Goal: Navigation & Orientation: Find specific page/section

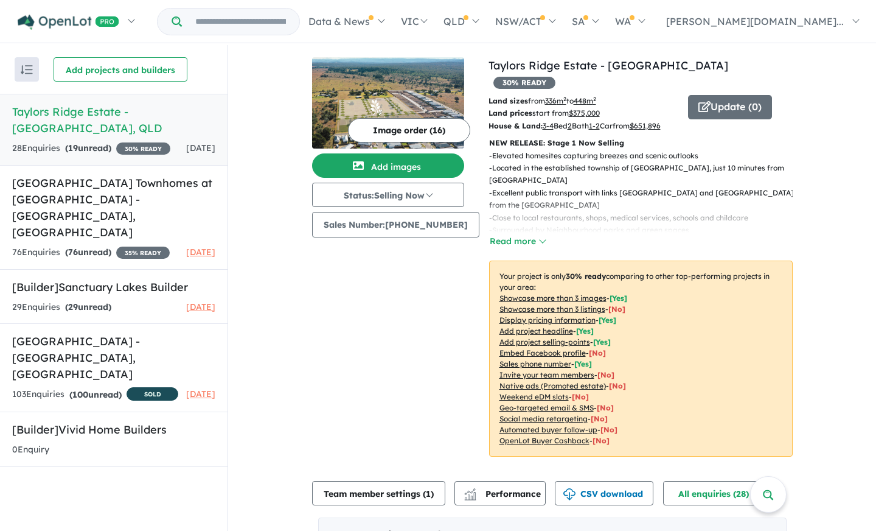
click at [262, 116] on div "View 3 projects in your account [GEOGRAPHIC_DATA] - Walloon 30 % READY Land siz…" at bounding box center [552, 450] width 648 height 811
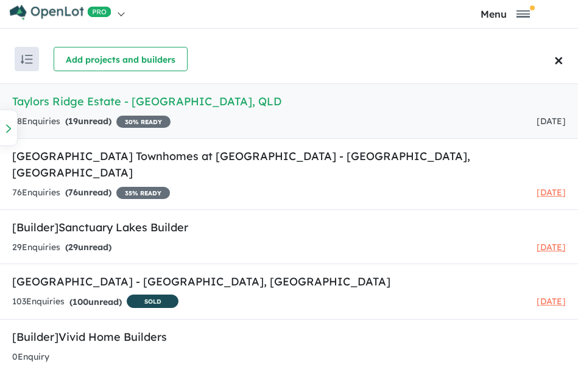
click at [254, 109] on h5 "[GEOGRAPHIC_DATA] - [GEOGRAPHIC_DATA] , [GEOGRAPHIC_DATA]" at bounding box center [288, 101] width 553 height 16
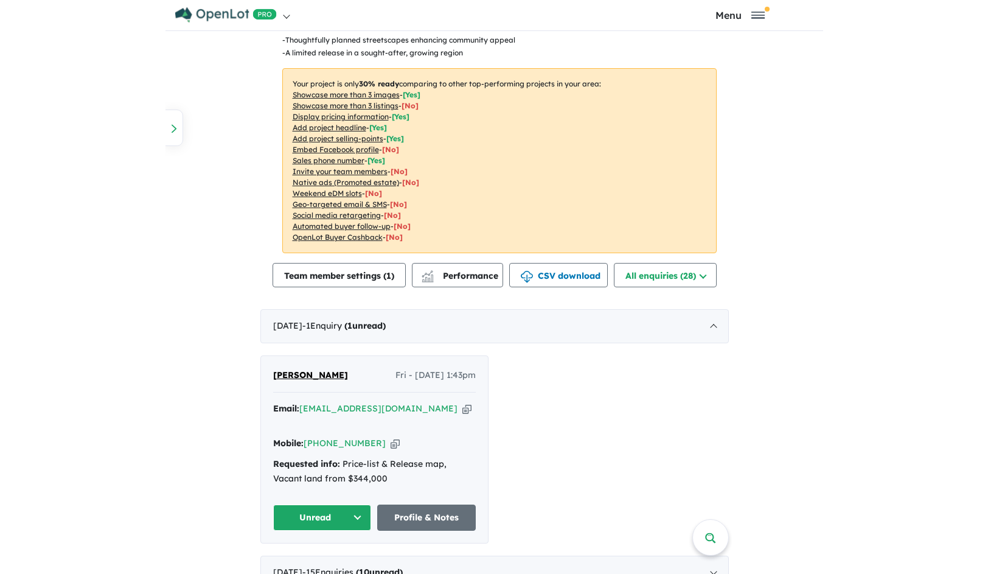
scroll to position [194, 0]
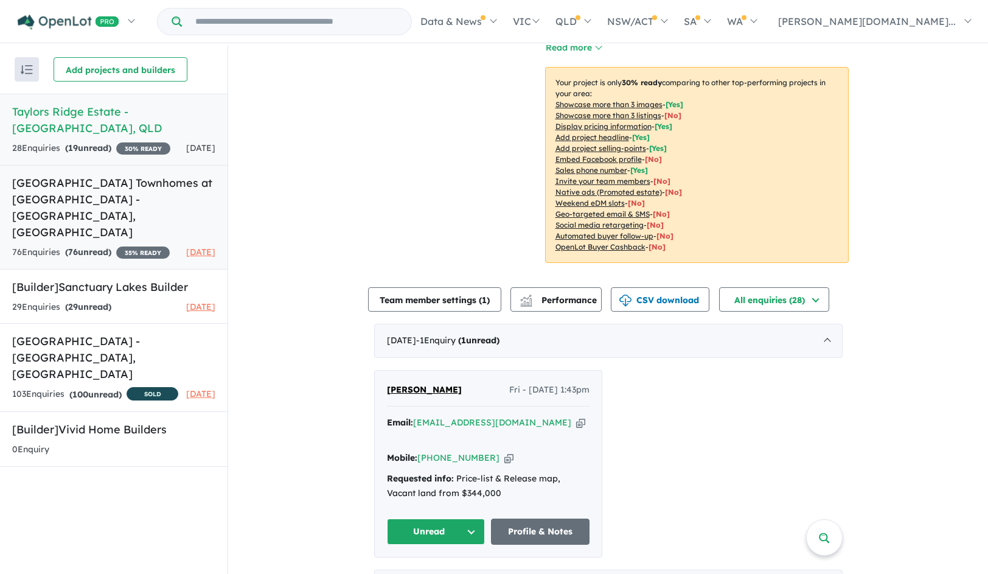
click at [138, 195] on h5 "[GEOGRAPHIC_DATA] Townhomes at [GEOGRAPHIC_DATA] - [GEOGRAPHIC_DATA] , [GEOGRAP…" at bounding box center [113, 208] width 203 height 66
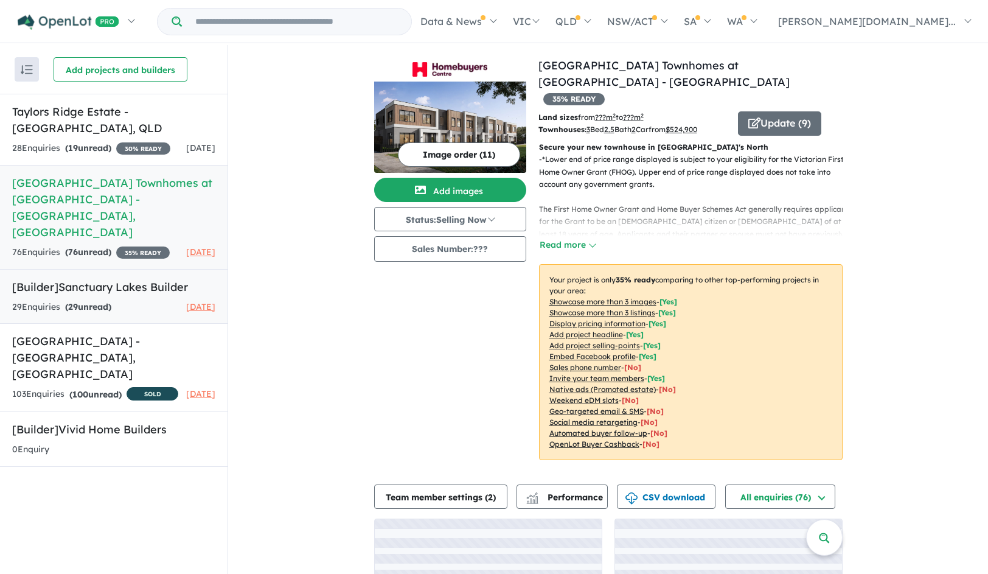
click at [142, 306] on div "29 Enquir ies ( 29 unread) [DATE]" at bounding box center [113, 307] width 203 height 15
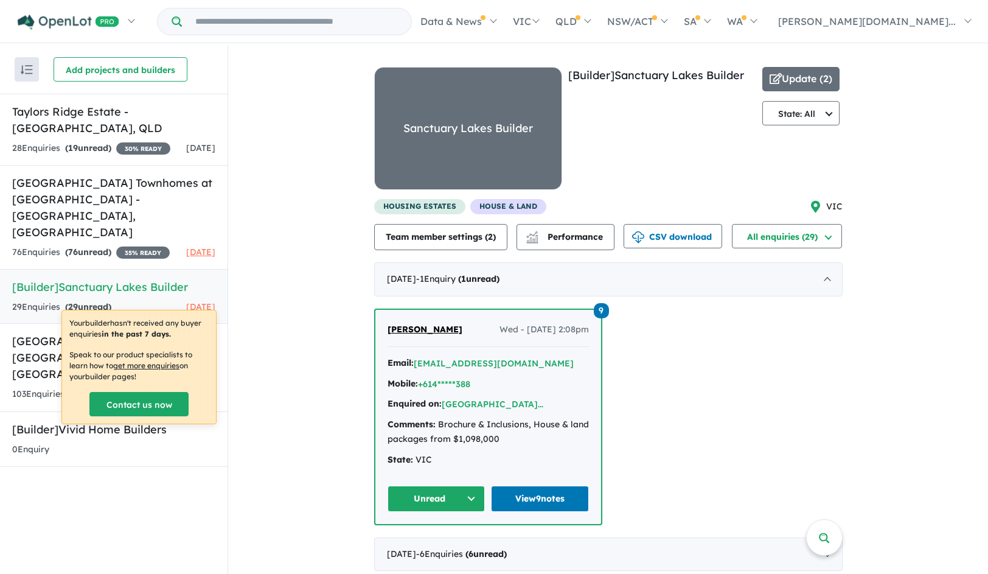
click at [259, 208] on div "View 2 builders in your account 29 Enquir ies ( 29 unread) [DATE] [Builder] [GE…" at bounding box center [608, 452] width 760 height 815
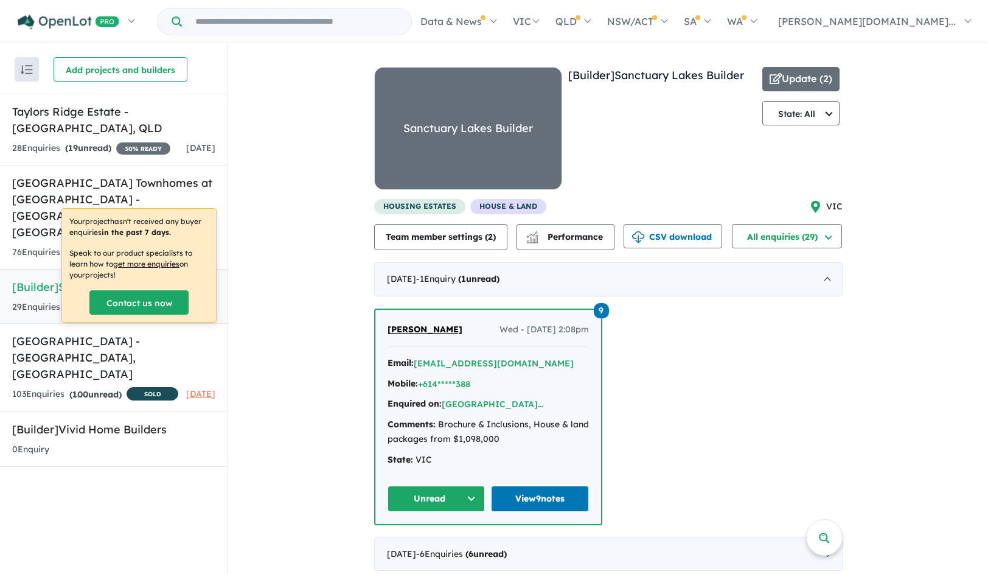
click at [707, 358] on div "9 [PERSON_NAME] Wed - [DATE] 2:08pm Email: [EMAIL_ADDRESS][DOMAIN_NAME] Mobile:…" at bounding box center [608, 417] width 469 height 217
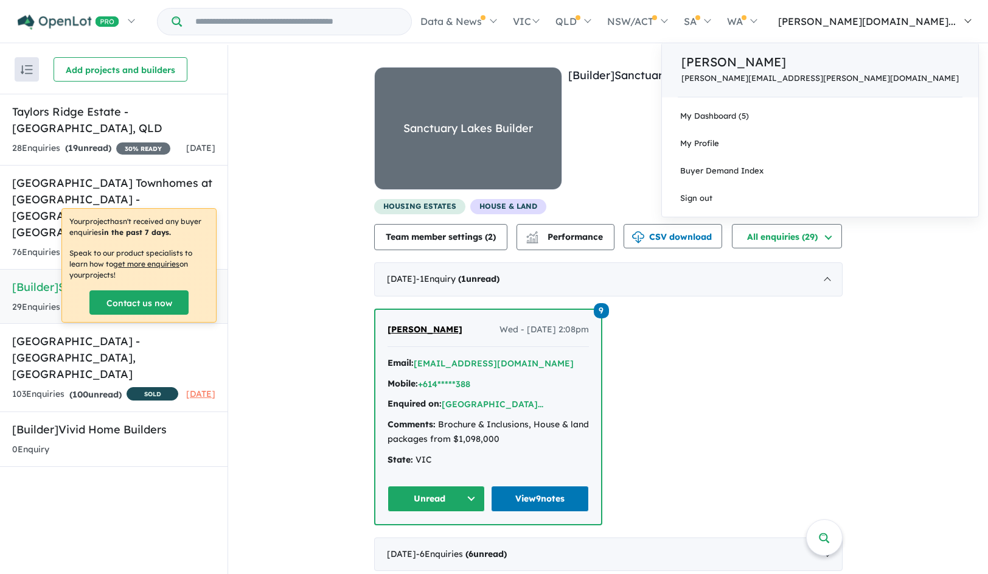
click at [876, 74] on p "[PERSON_NAME][EMAIL_ADDRESS][PERSON_NAME][DOMAIN_NAME]" at bounding box center [821, 78] width 278 height 9
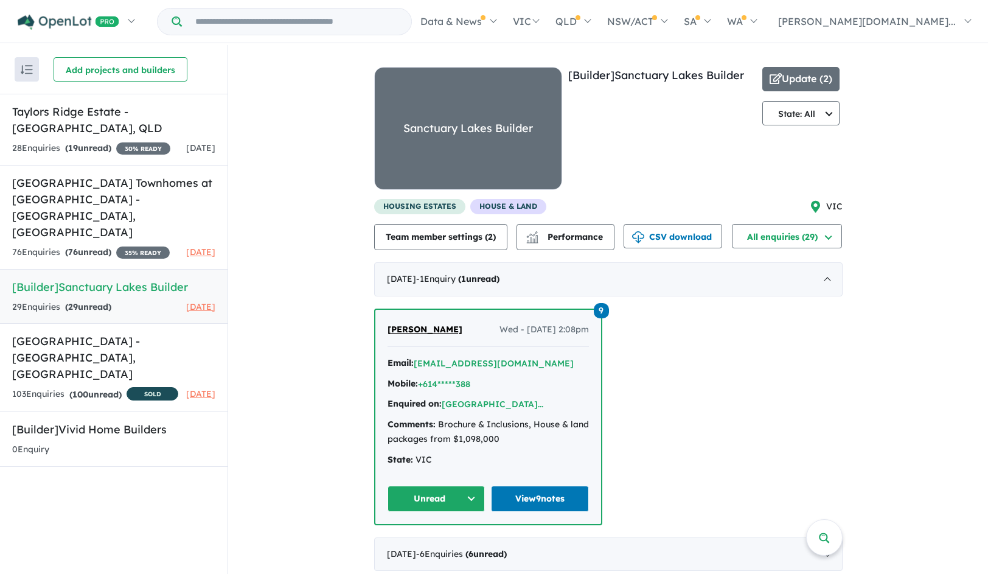
click at [843, 108] on div "View 2 builders in your account 29 Enquir ies ( 29 unread) [DATE] [Builder] [GE…" at bounding box center [608, 452] width 760 height 815
click at [822, 111] on button "State: All" at bounding box center [802, 113] width 78 height 24
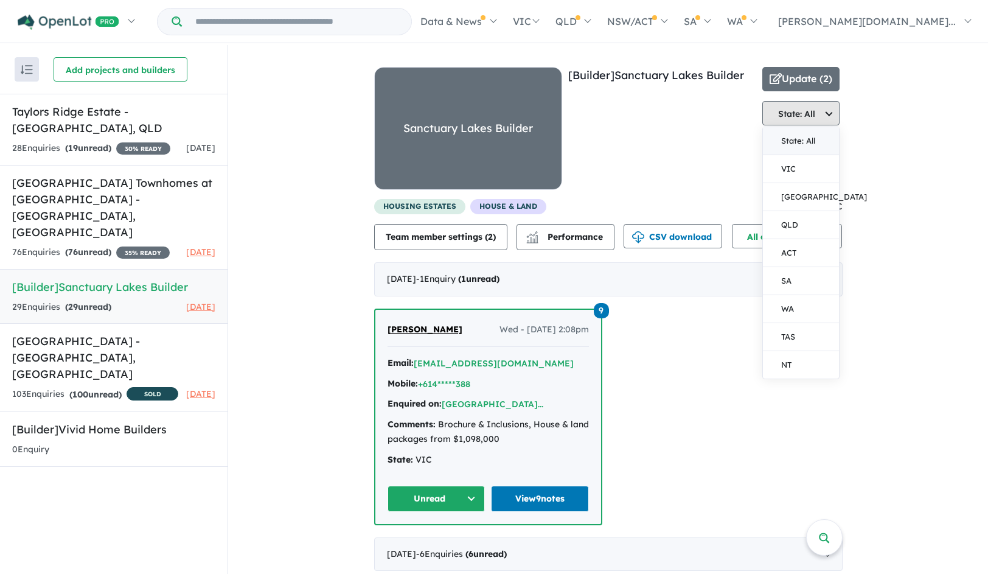
click at [821, 111] on button "State: All" at bounding box center [802, 113] width 78 height 24
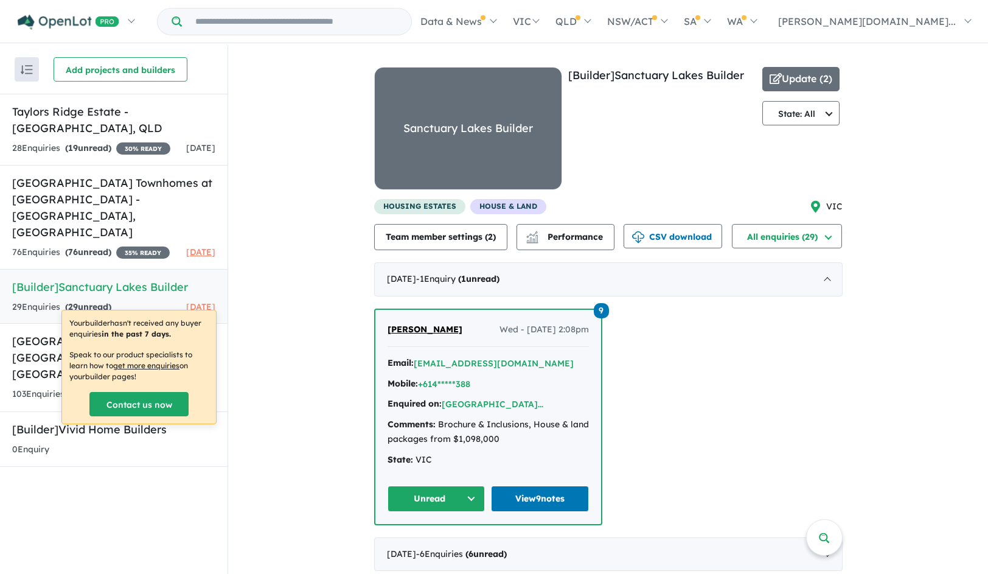
drag, startPoint x: 311, startPoint y: 316, endPoint x: 295, endPoint y: 327, distance: 19.7
click at [310, 318] on div "View 2 builders in your account 29 Enquir ies ( 29 unread) [DATE] [Builder] [GE…" at bounding box center [608, 452] width 760 height 815
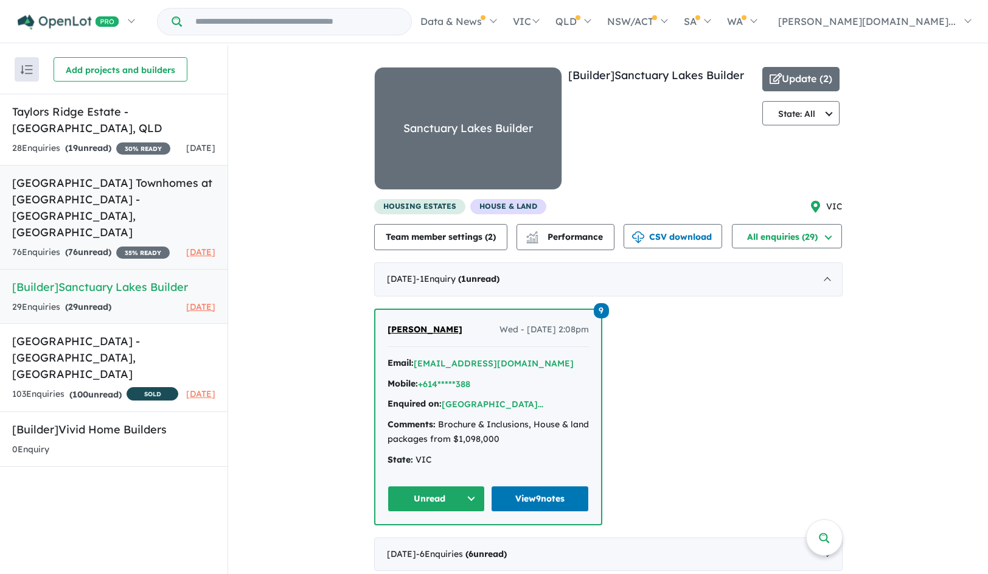
click at [61, 187] on h5 "[GEOGRAPHIC_DATA] Townhomes at [GEOGRAPHIC_DATA] - [GEOGRAPHIC_DATA] , [GEOGRAP…" at bounding box center [113, 208] width 203 height 66
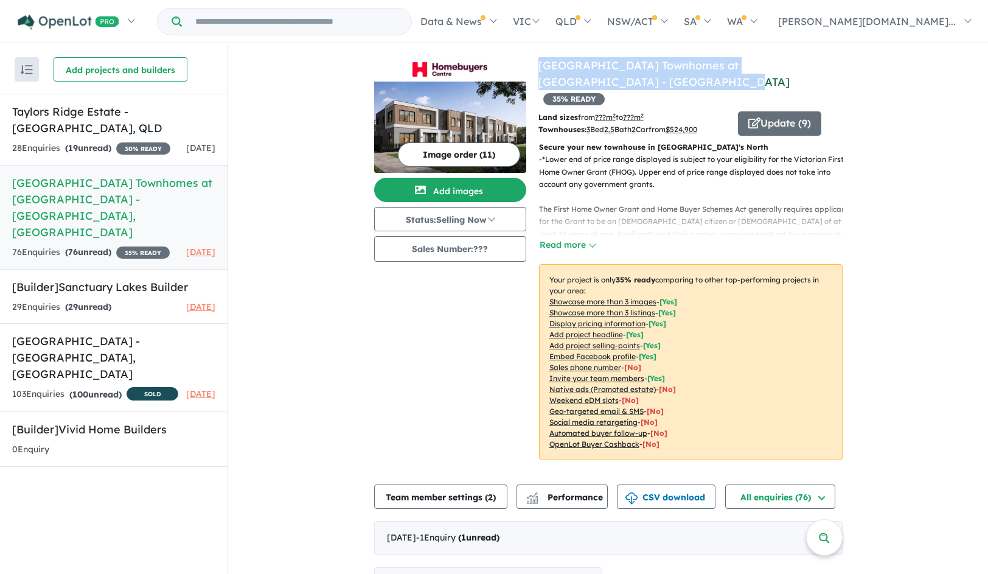
drag, startPoint x: 606, startPoint y: 85, endPoint x: 539, endPoint y: 65, distance: 69.9
click at [539, 65] on h4 "View 3 projects in your account Homebuyers Centre Townhomes at [GEOGRAPHIC_DATA…" at bounding box center [691, 81] width 304 height 49
copy link "[GEOGRAPHIC_DATA] Townhomes at [GEOGRAPHIC_DATA] - [GEOGRAPHIC_DATA]"
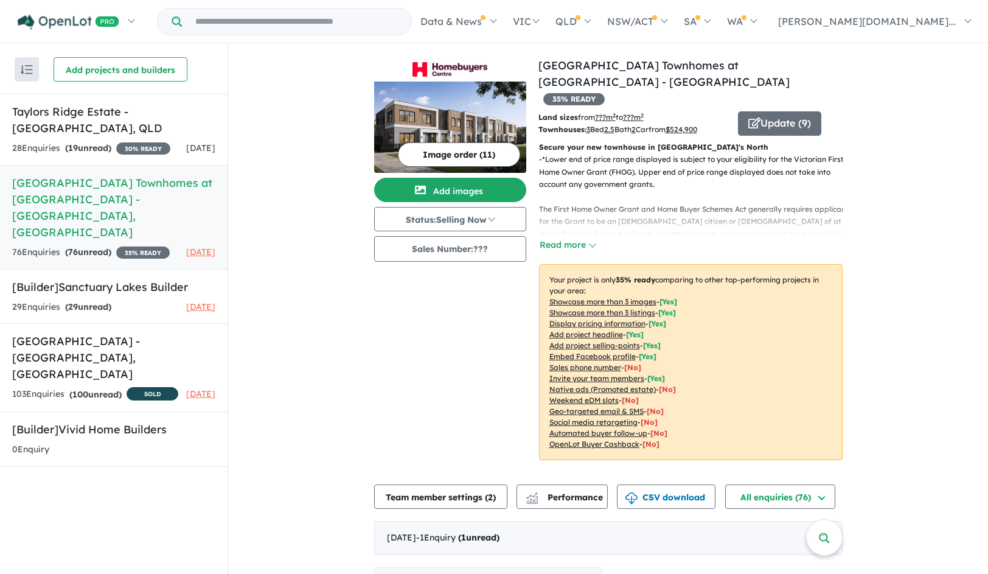
drag, startPoint x: 710, startPoint y: 77, endPoint x: 655, endPoint y: 78, distance: 54.2
click at [694, 77] on h4 "View 3 projects in your account Homebuyers Centre Townhomes at [GEOGRAPHIC_DATA…" at bounding box center [691, 81] width 304 height 49
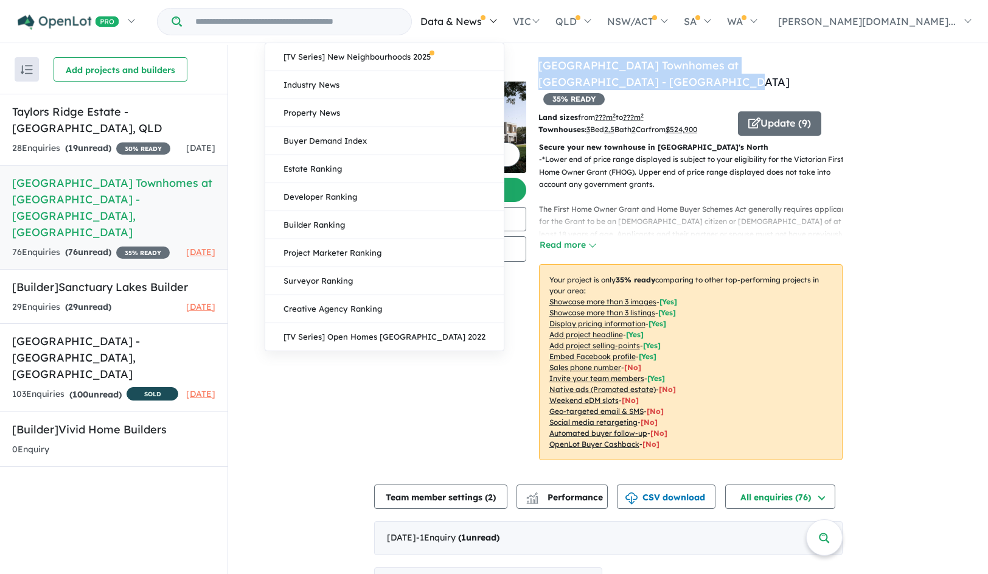
drag, startPoint x: 573, startPoint y: 76, endPoint x: 538, endPoint y: 34, distance: 54.9
click at [535, 63] on div "View 3 projects in your account Homebuyers Centre Townhomes at [GEOGRAPHIC_DATA…" at bounding box center [608, 266] width 469 height 418
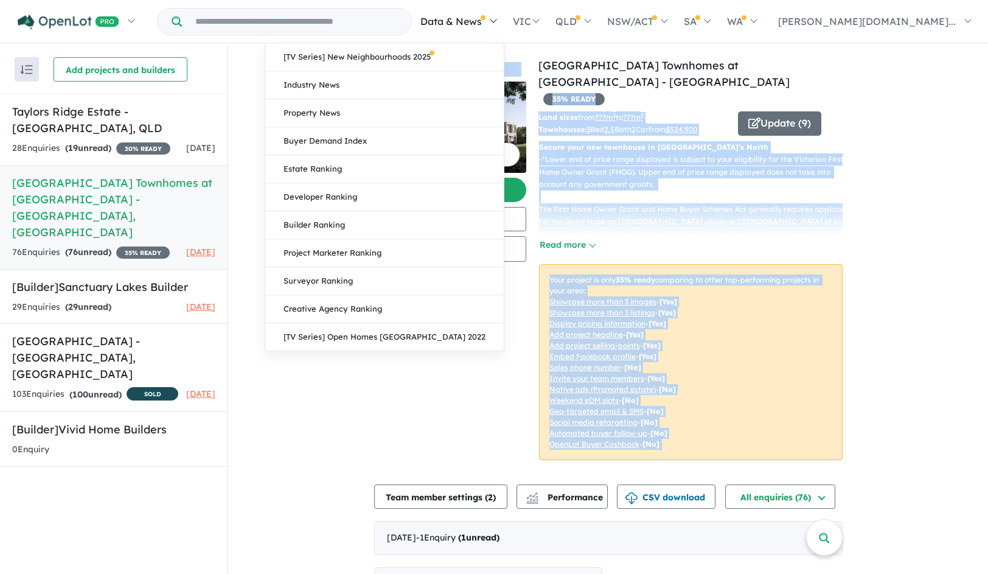
copy div "02 % LOREM Ipsu dolor sita ??? c 3 ad ???e 0 Seddoeiusm: 0 Tem 6.5 Inci 4 Utl e…"
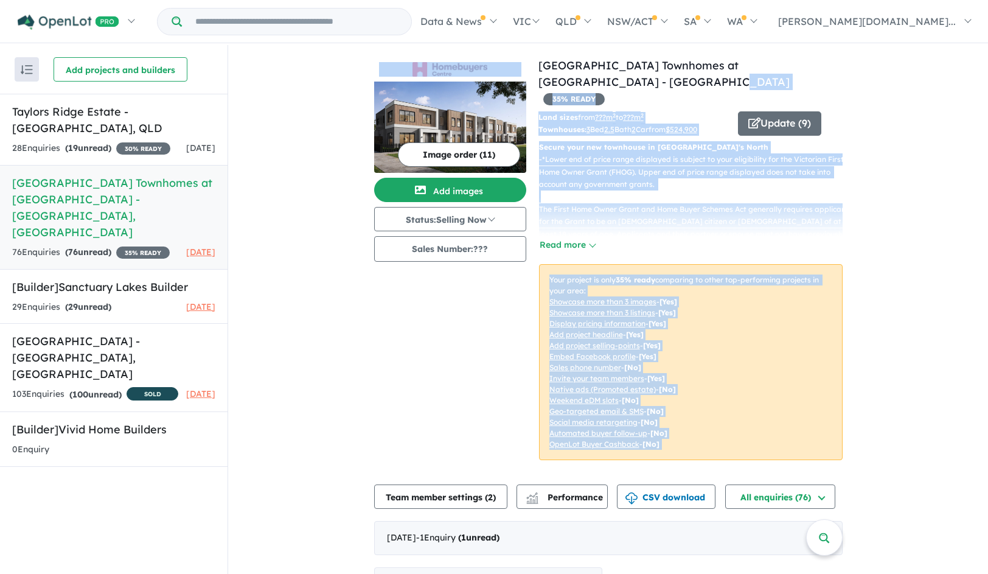
drag, startPoint x: 529, startPoint y: 56, endPoint x: 609, endPoint y: 80, distance: 83.4
click at [678, 85] on h4 "View 3 projects in your account Homebuyers Centre Townhomes at [GEOGRAPHIC_DATA…" at bounding box center [691, 81] width 304 height 49
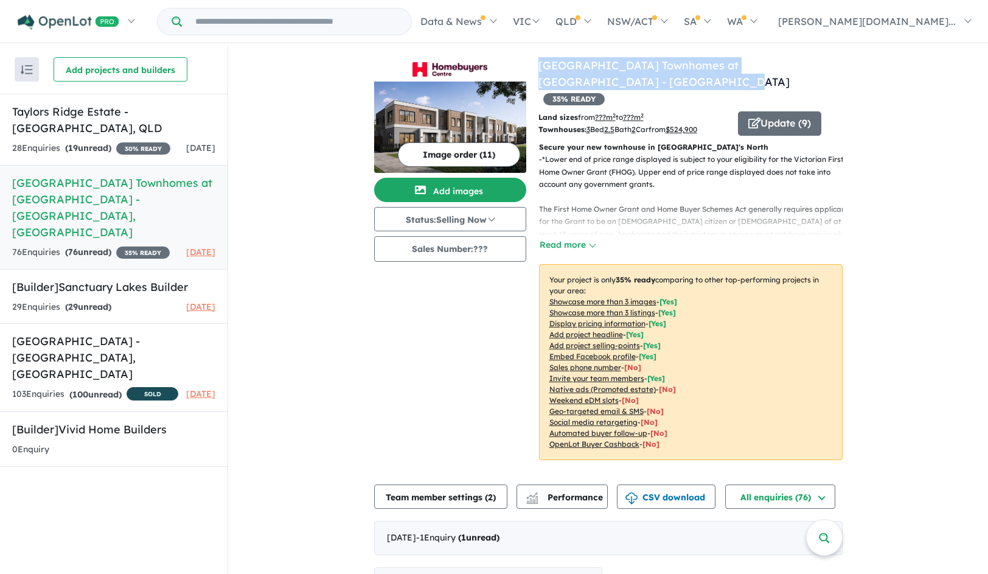
drag, startPoint x: 606, startPoint y: 82, endPoint x: 533, endPoint y: 65, distance: 74.3
click at [539, 68] on h4 "View 3 projects in your account Homebuyers Centre Townhomes at [GEOGRAPHIC_DATA…" at bounding box center [691, 81] width 304 height 49
copy link "[GEOGRAPHIC_DATA] Townhomes at [GEOGRAPHIC_DATA] - [GEOGRAPHIC_DATA]"
